Goal: Task Accomplishment & Management: Manage account settings

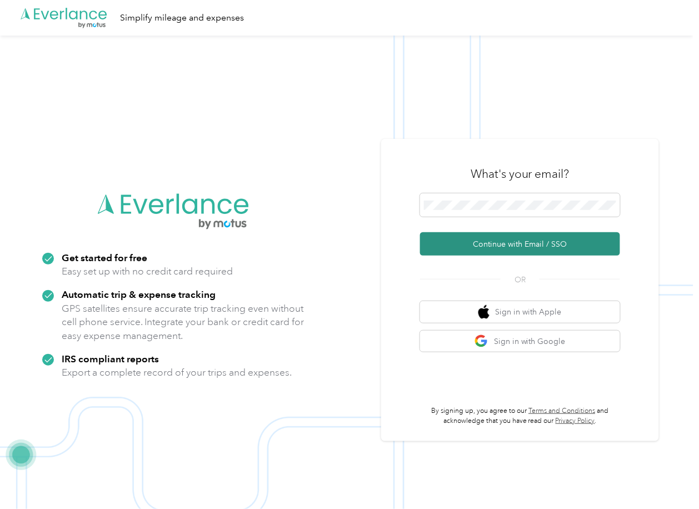
click at [474, 237] on button "Continue with Email / SSO" at bounding box center [520, 243] width 200 height 23
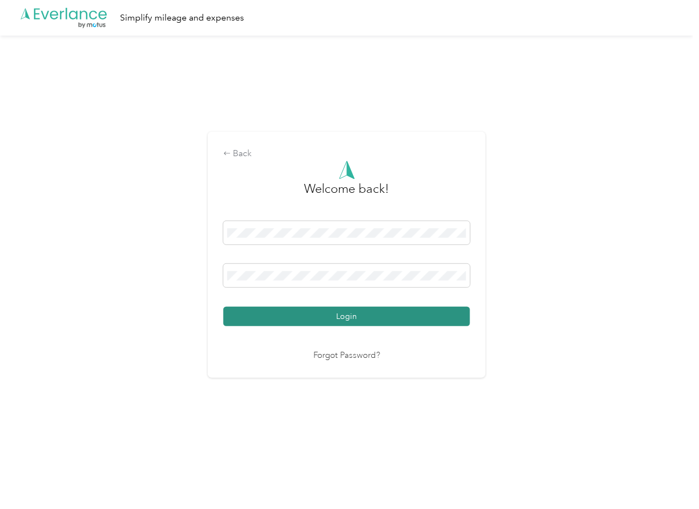
click at [279, 317] on button "Login" at bounding box center [346, 316] width 247 height 19
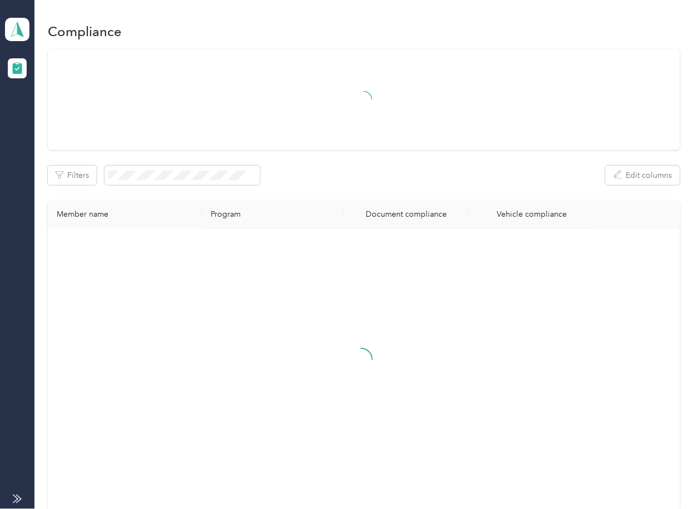
click at [351, 163] on div "Filters Edit columns Member name Program Document compliance Vehicle compliance" at bounding box center [364, 280] width 632 height 462
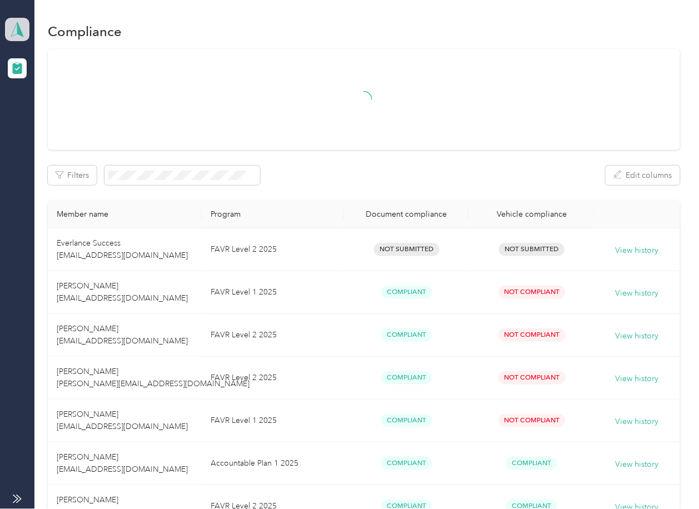
click at [21, 31] on polygon at bounding box center [20, 29] width 6 height 14
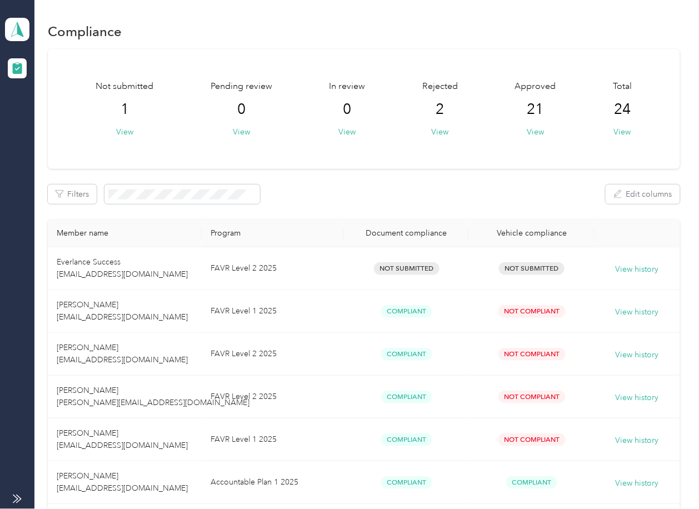
click at [49, 121] on div "Log out" at bounding box center [122, 116] width 218 height 19
